Goal: Find specific page/section: Find specific page/section

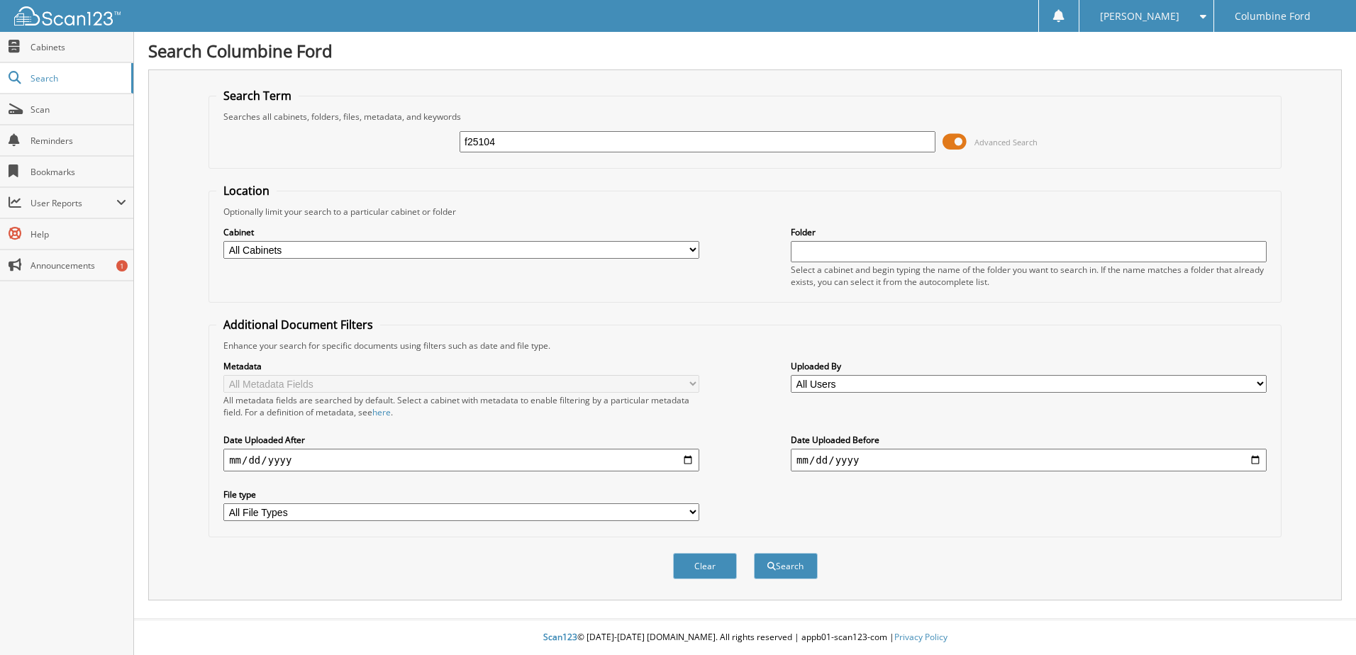
type input "f25104"
click at [754, 553] on button "Search" at bounding box center [786, 566] width 64 height 26
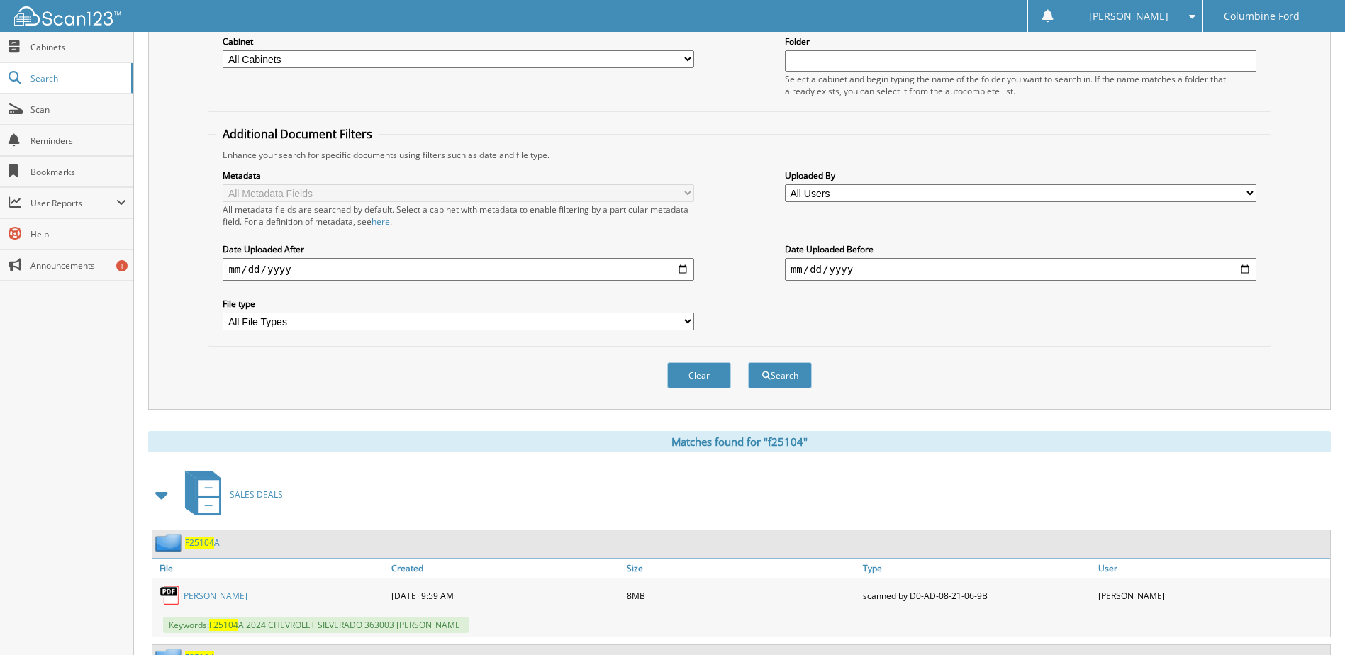
scroll to position [331, 0]
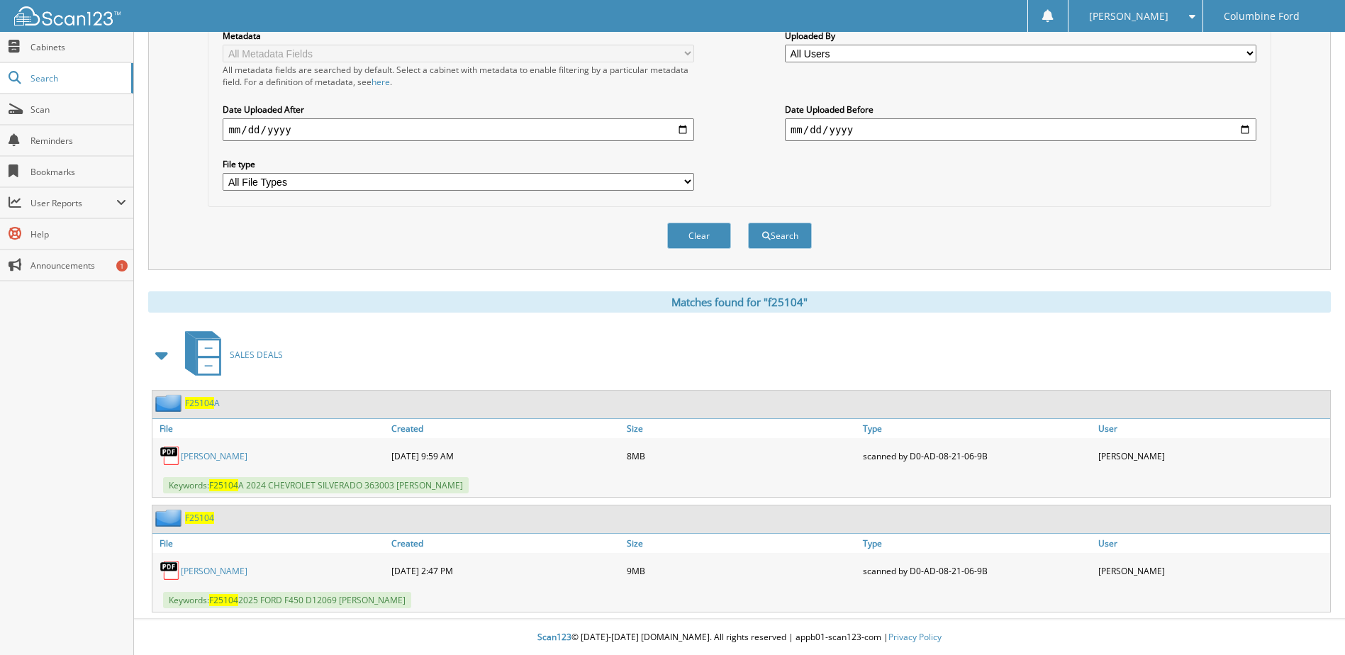
click at [230, 569] on link "RICKY DOSTAL" at bounding box center [214, 571] width 67 height 12
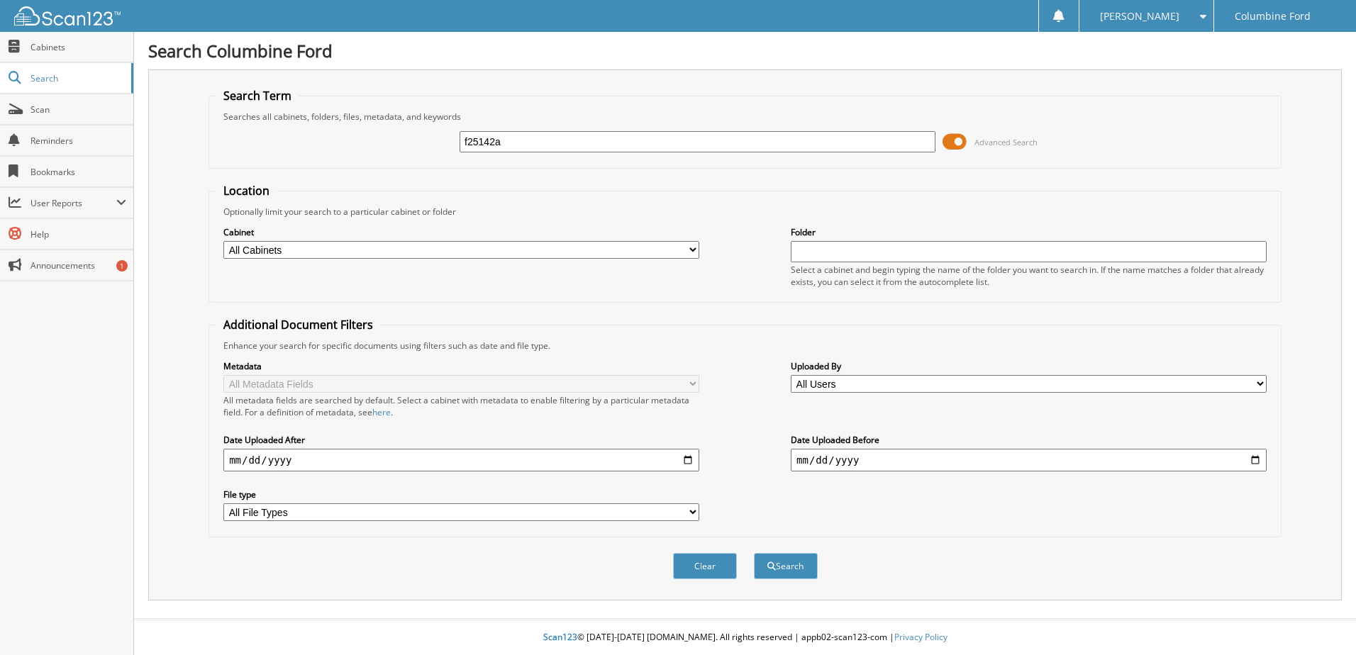
type input "f25142a"
click at [754, 553] on button "Search" at bounding box center [786, 566] width 64 height 26
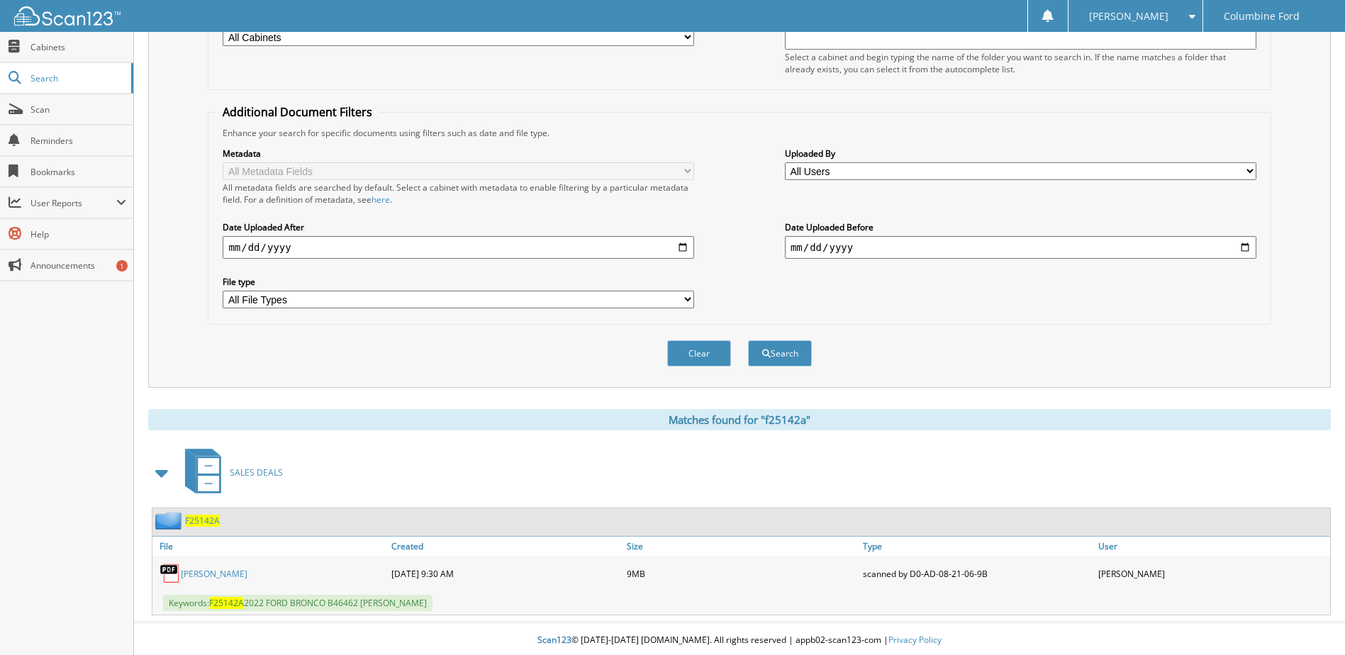
scroll to position [216, 0]
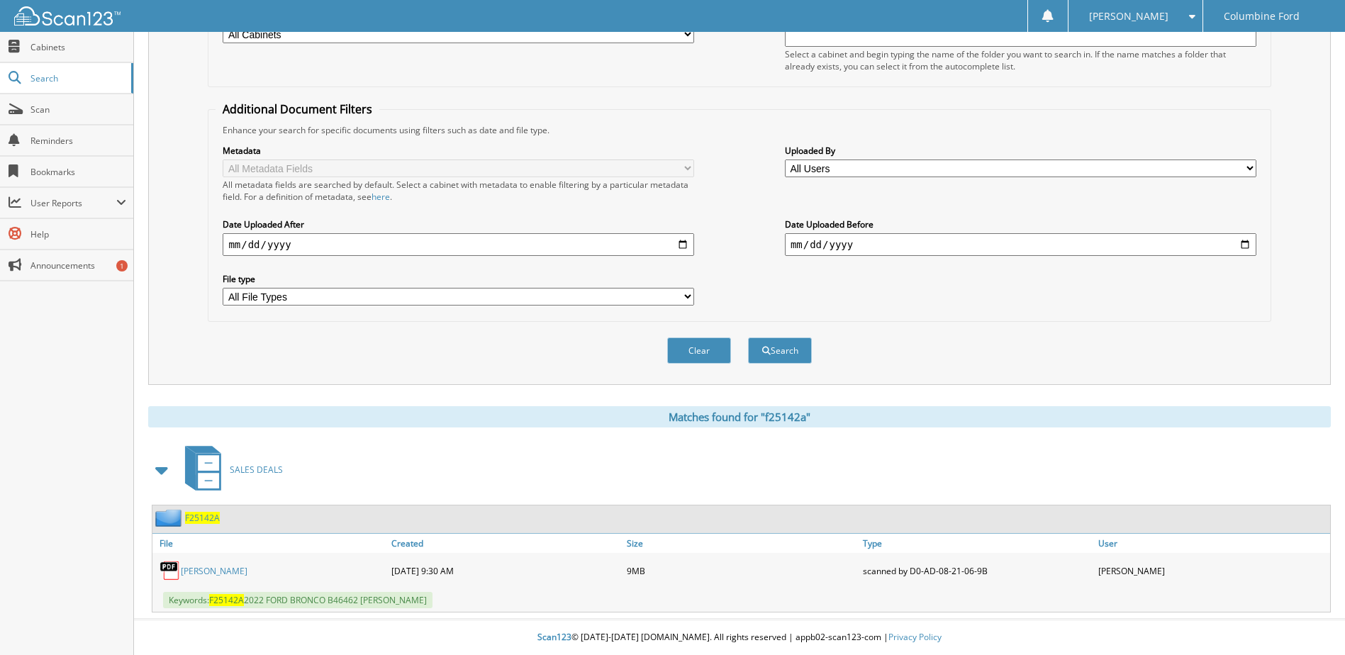
click at [211, 520] on span "F25142A" at bounding box center [202, 518] width 35 height 12
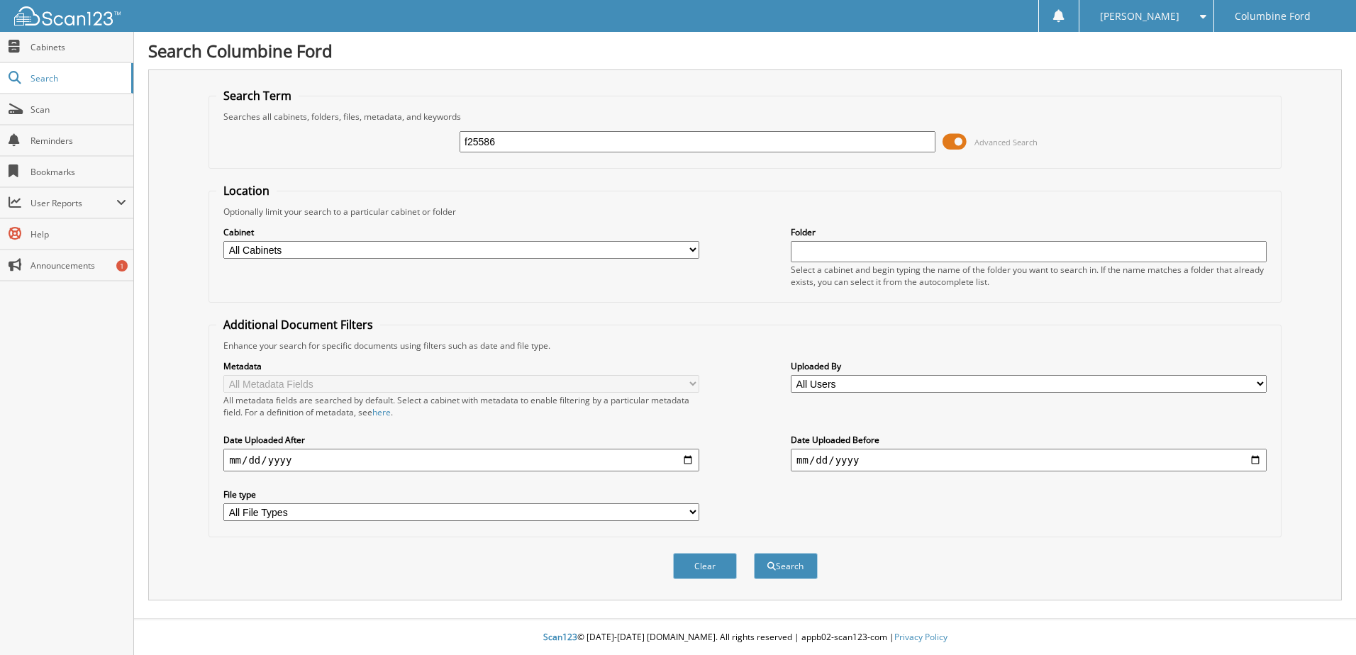
type input "f25586"
click at [754, 553] on button "Search" at bounding box center [786, 566] width 64 height 26
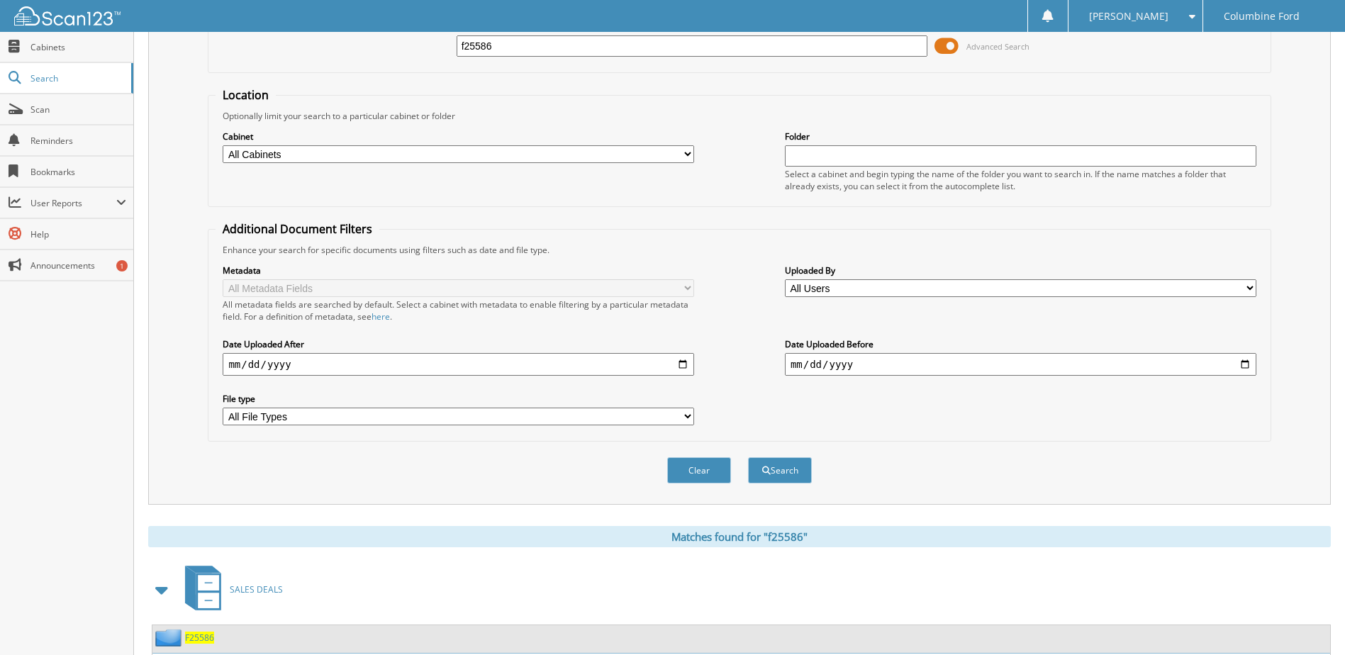
scroll to position [216, 0]
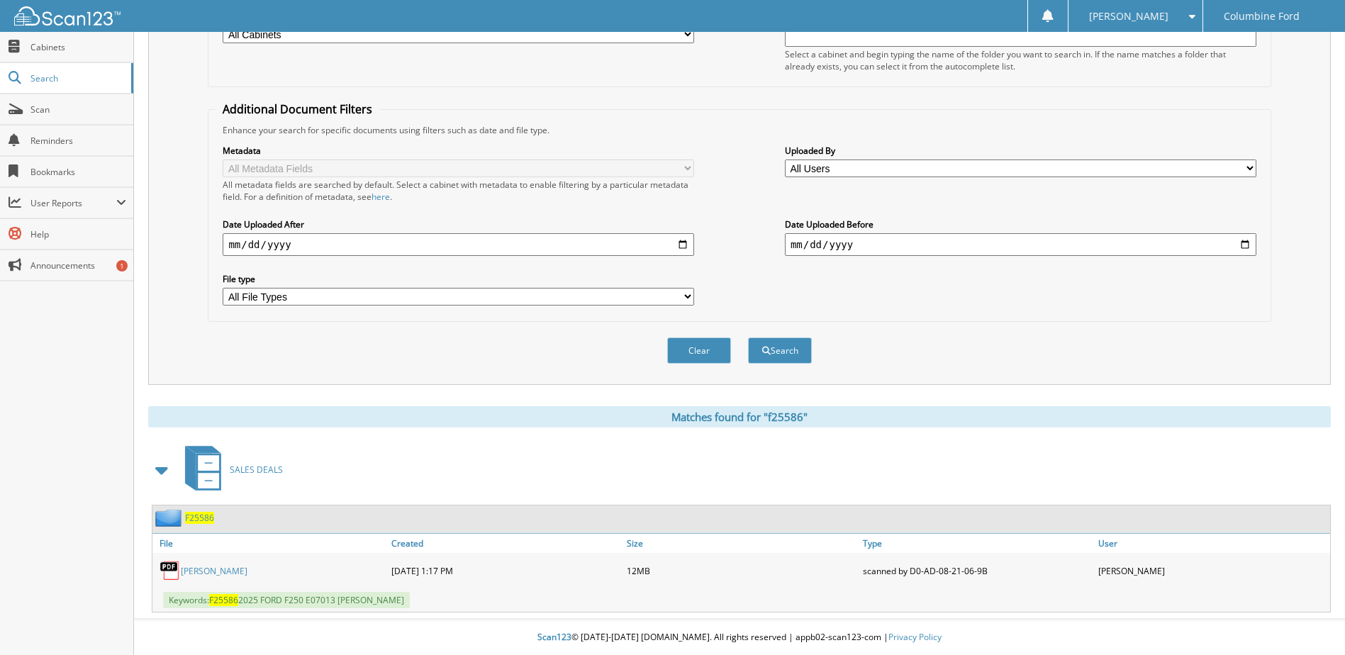
click at [198, 515] on span "F25586" at bounding box center [199, 518] width 29 height 12
